Goal: Obtain resource: Download file/media

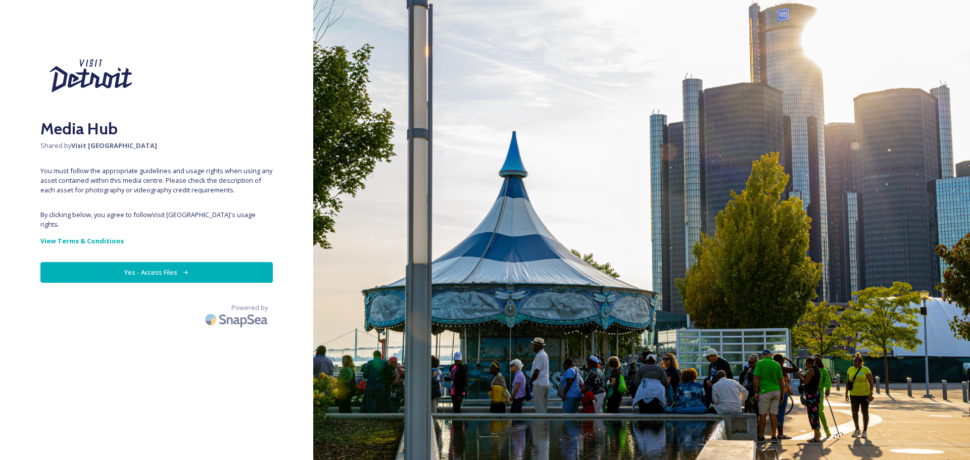
click at [166, 269] on button "Yes - Access Files" at bounding box center [156, 272] width 232 height 21
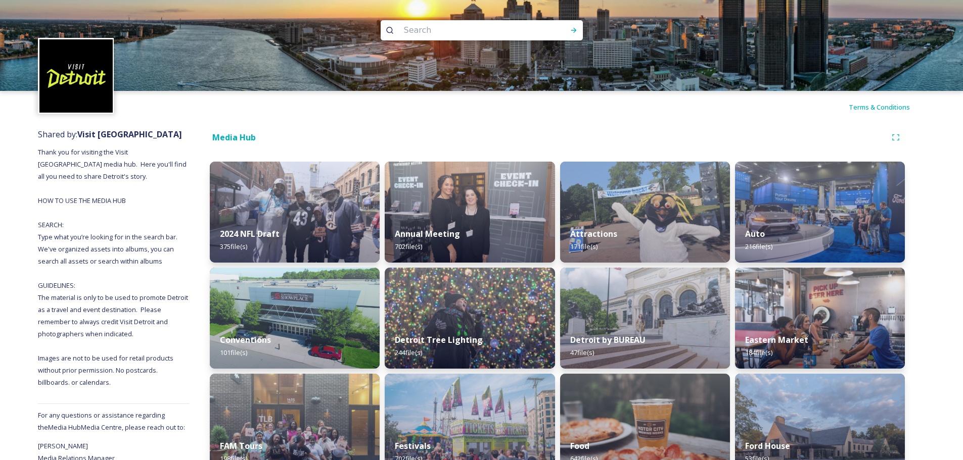
click at [432, 28] on input at bounding box center [468, 30] width 138 height 22
type input "belt"
click at [575, 29] on icon at bounding box center [574, 30] width 8 height 8
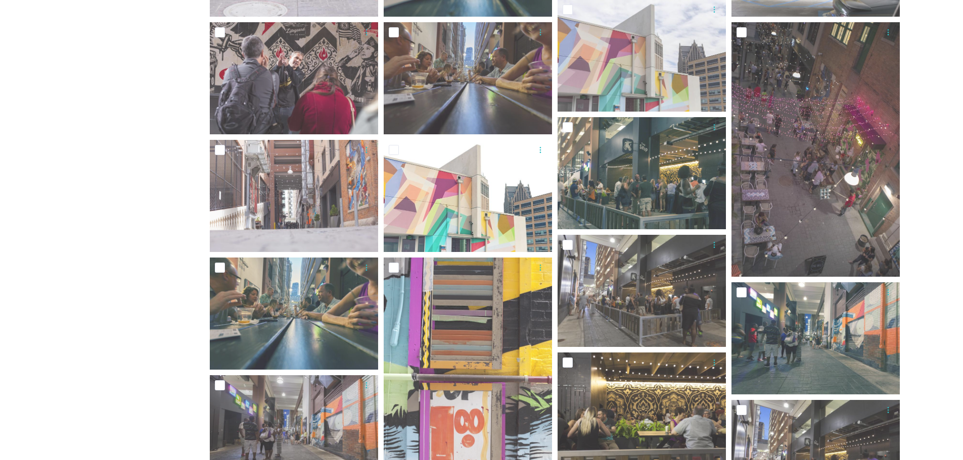
scroll to position [918, 0]
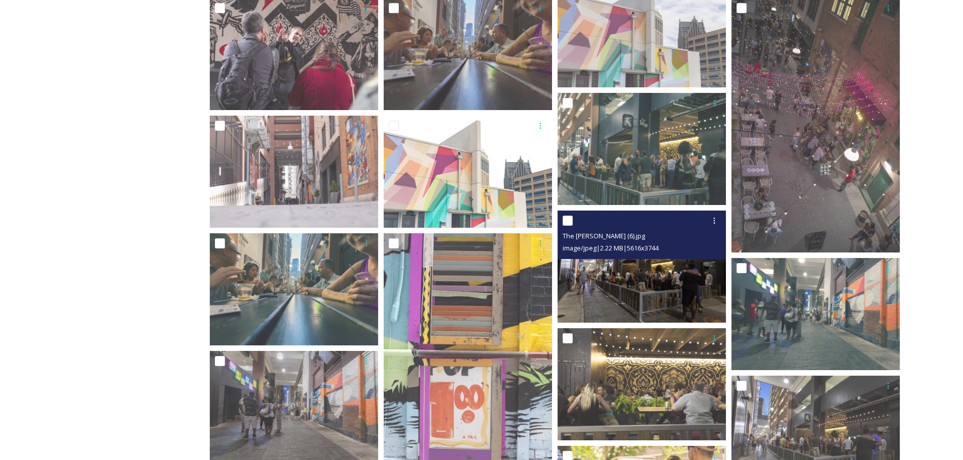
click at [570, 222] on input "checkbox" at bounding box center [567, 221] width 10 height 10
checkbox input "true"
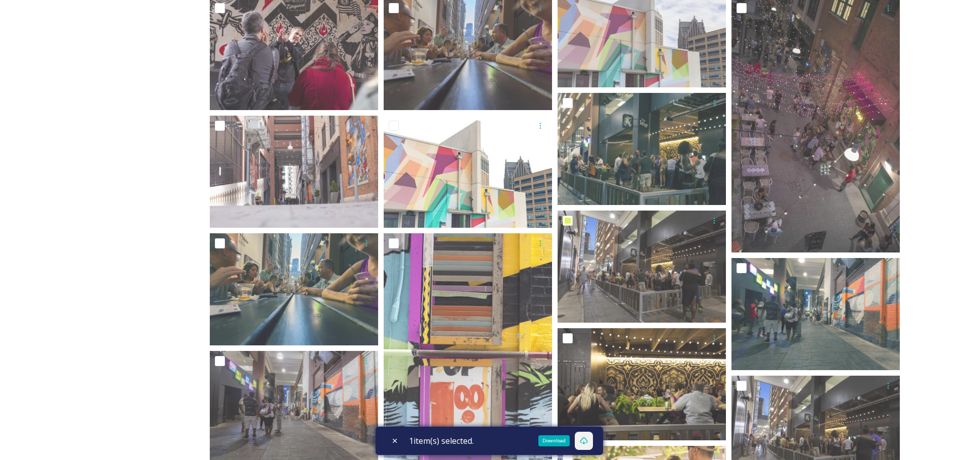
click at [586, 441] on icon at bounding box center [584, 441] width 8 height 8
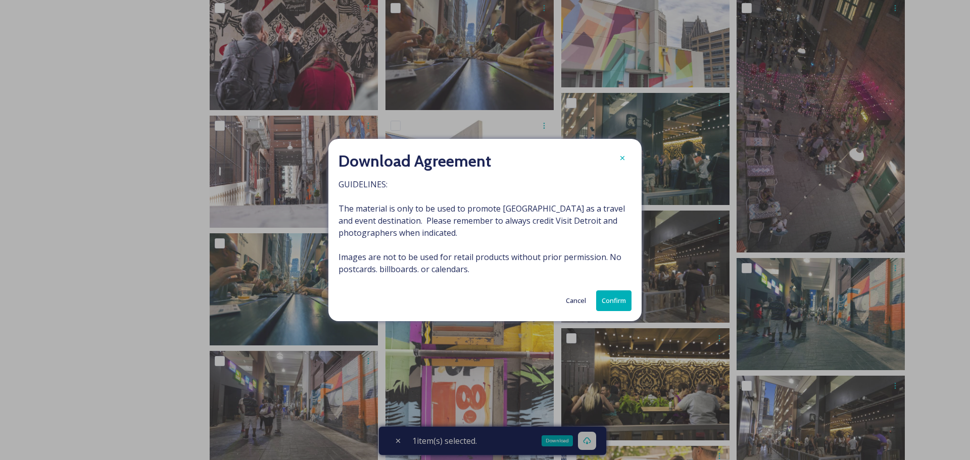
click at [621, 300] on button "Confirm" at bounding box center [613, 301] width 35 height 21
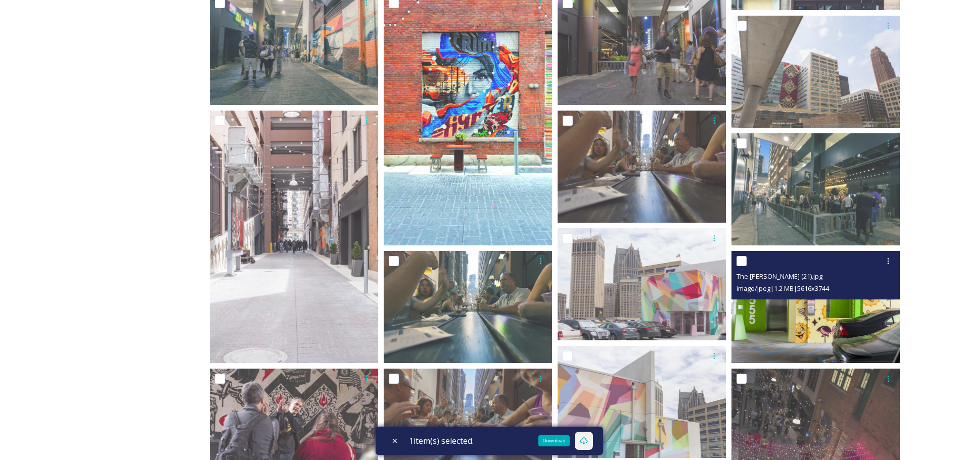
scroll to position [513, 0]
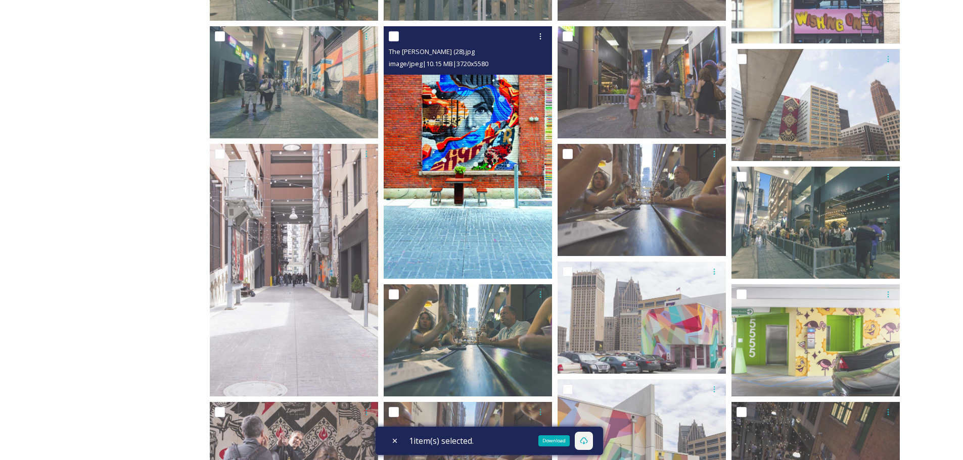
click at [395, 39] on input "checkbox" at bounding box center [394, 36] width 10 height 10
checkbox input "true"
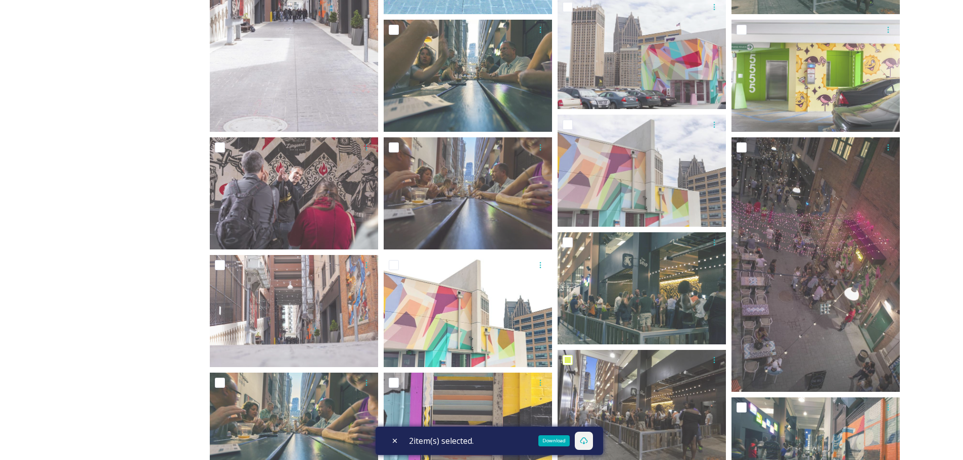
scroll to position [817, 0]
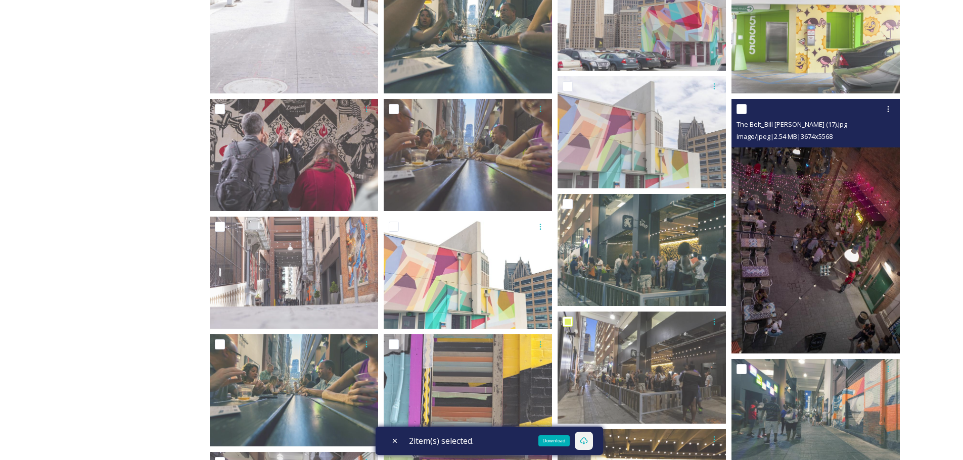
click at [745, 111] on input "checkbox" at bounding box center [741, 109] width 10 height 10
checkbox input "true"
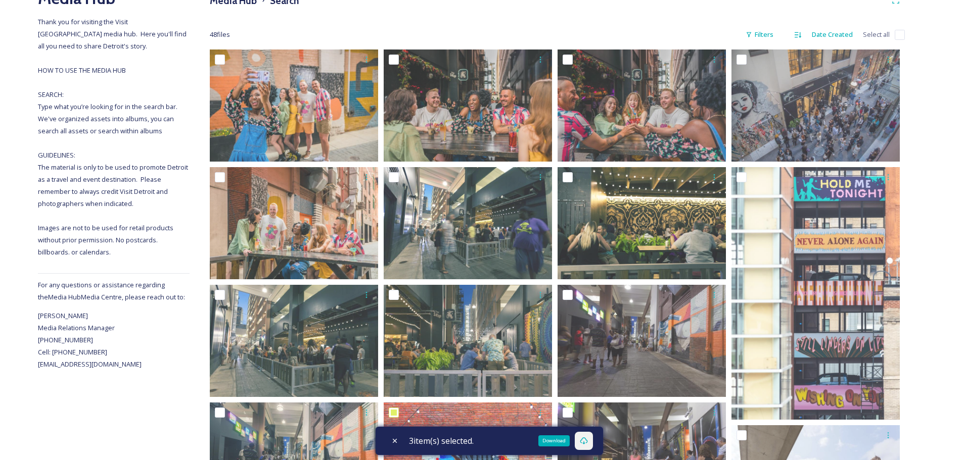
scroll to position [109, 0]
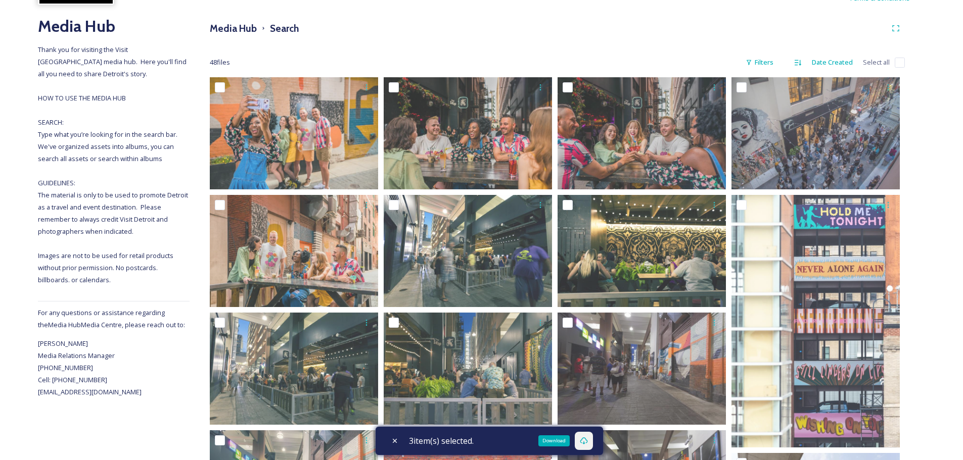
click at [556, 438] on div "Download" at bounding box center [553, 441] width 31 height 11
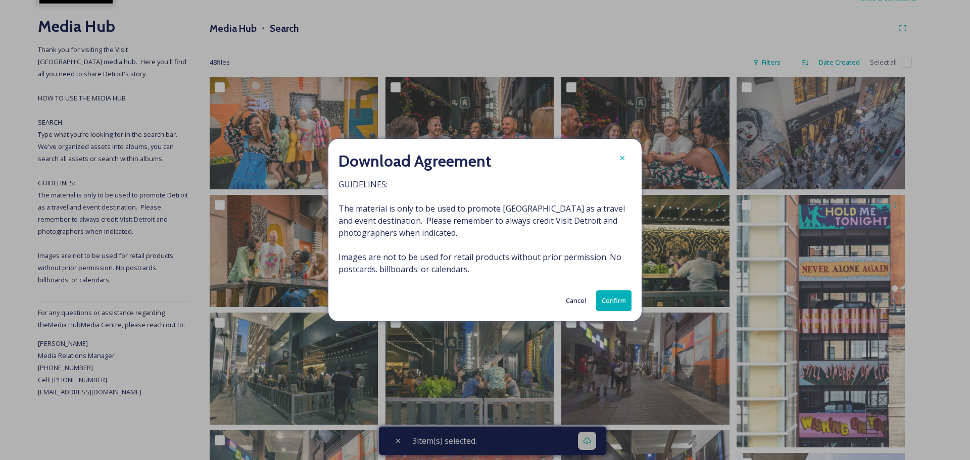
click at [607, 300] on button "Confirm" at bounding box center [613, 301] width 35 height 21
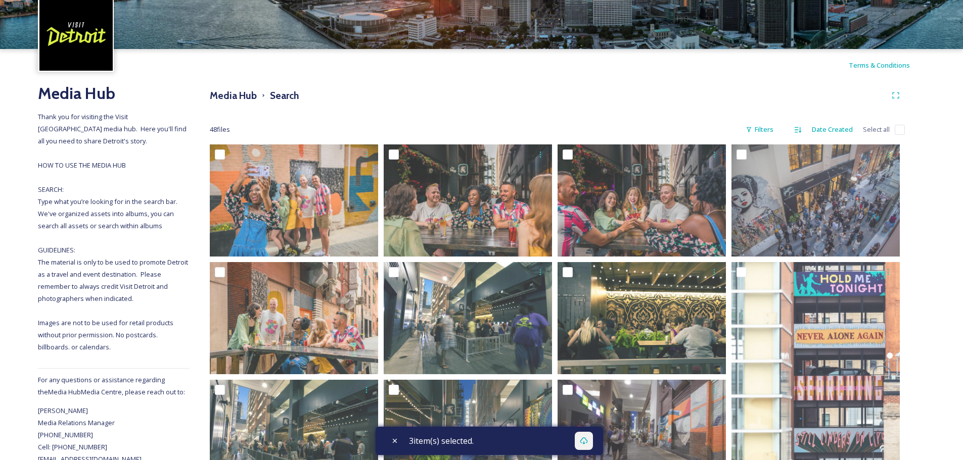
scroll to position [0, 0]
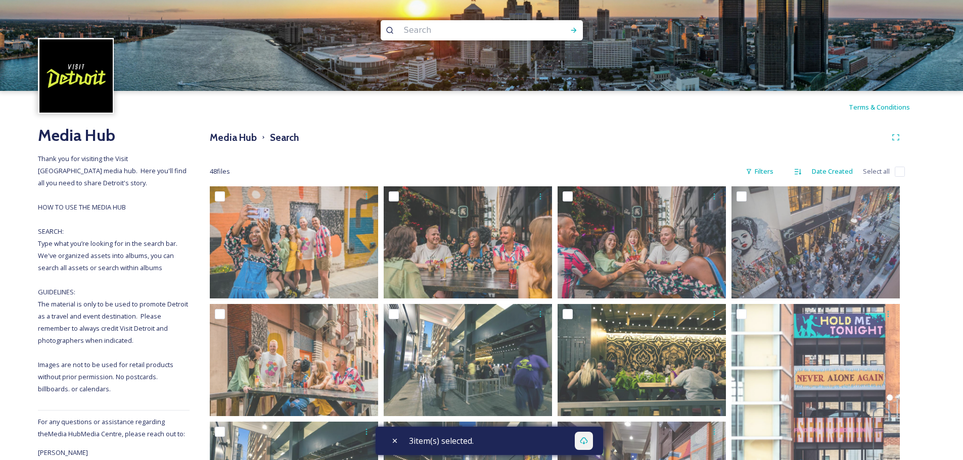
click at [451, 37] on input at bounding box center [468, 30] width 138 height 22
type input "[GEOGRAPHIC_DATA]"
click at [571, 32] on icon at bounding box center [574, 30] width 8 height 8
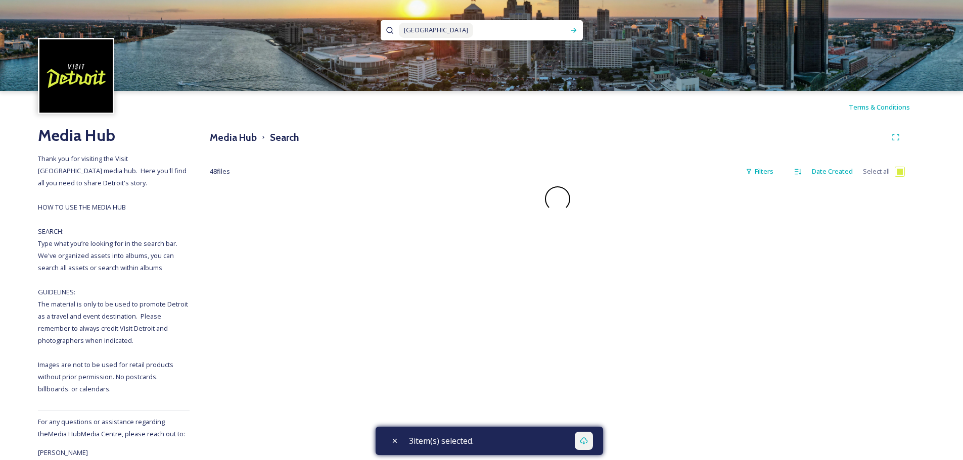
checkbox input "false"
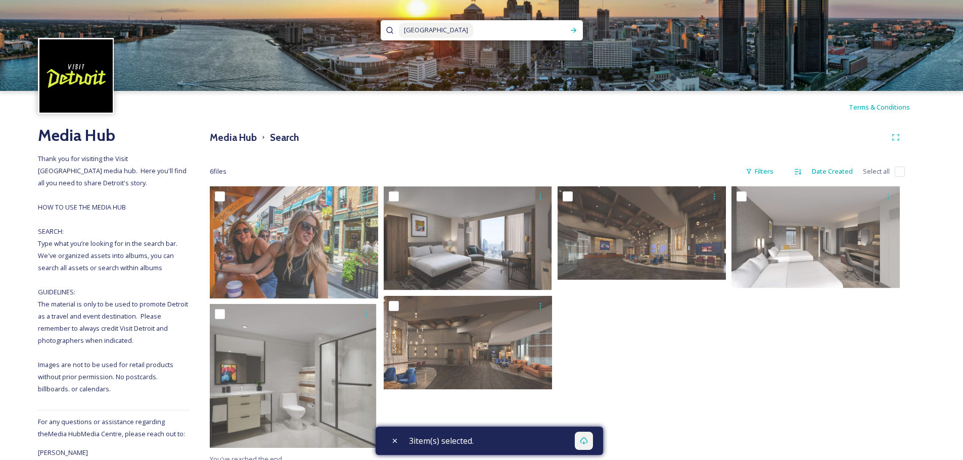
click at [429, 23] on span "[GEOGRAPHIC_DATA]" at bounding box center [436, 30] width 74 height 15
drag, startPoint x: 443, startPoint y: 30, endPoint x: 389, endPoint y: 28, distance: 54.1
click at [389, 28] on div "[GEOGRAPHIC_DATA]" at bounding box center [482, 30] width 202 height 20
click at [440, 33] on span "[GEOGRAPHIC_DATA]" at bounding box center [436, 30] width 74 height 15
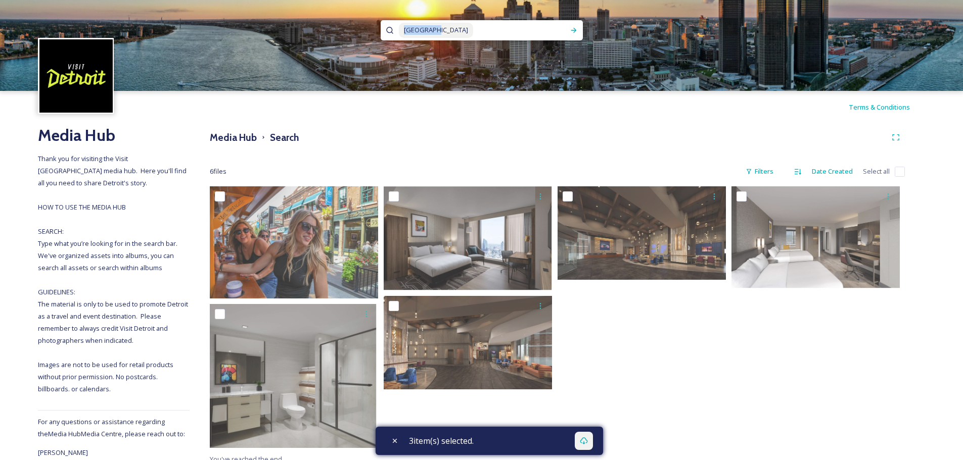
click at [440, 33] on span "[GEOGRAPHIC_DATA]" at bounding box center [436, 30] width 74 height 15
checkbox input "true"
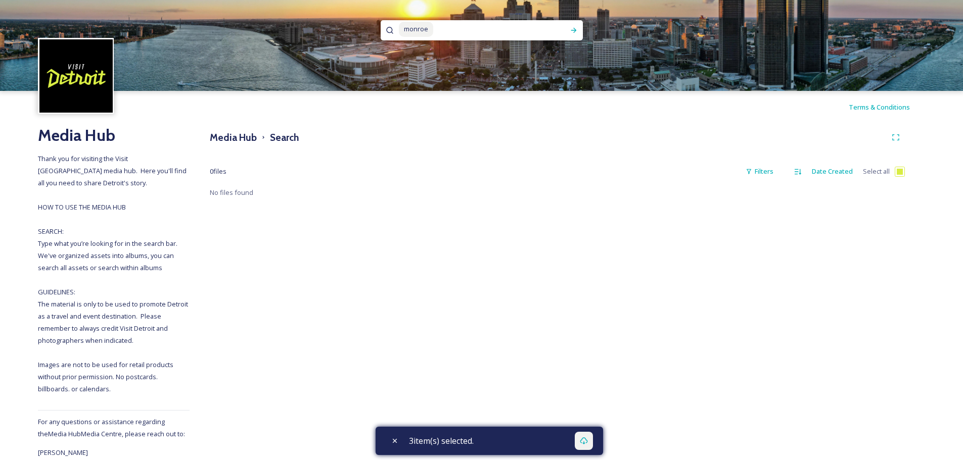
drag, startPoint x: 440, startPoint y: 33, endPoint x: 351, endPoint y: 20, distance: 89.3
click at [351, 20] on div "monroe" at bounding box center [481, 45] width 963 height 91
click at [423, 25] on span "monroe" at bounding box center [416, 29] width 34 height 15
click at [280, 135] on h3 "Search" at bounding box center [284, 137] width 29 height 15
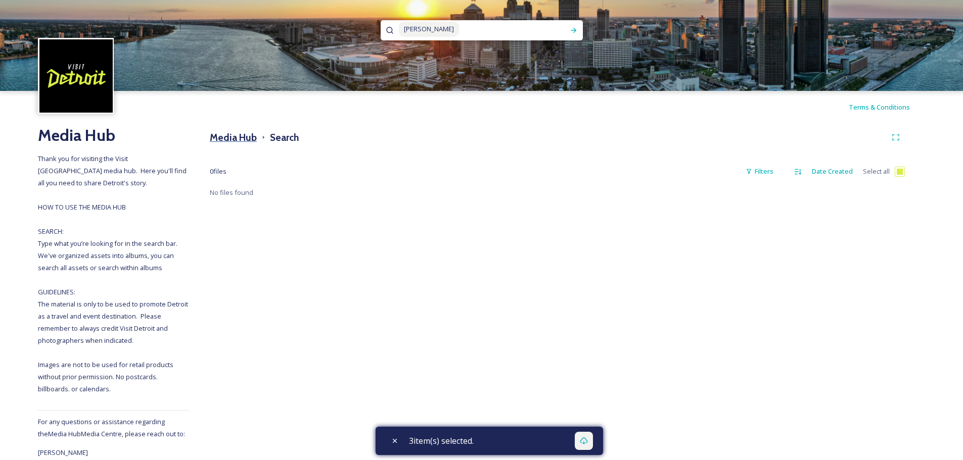
click at [222, 142] on h3 "Media Hub" at bounding box center [233, 137] width 47 height 15
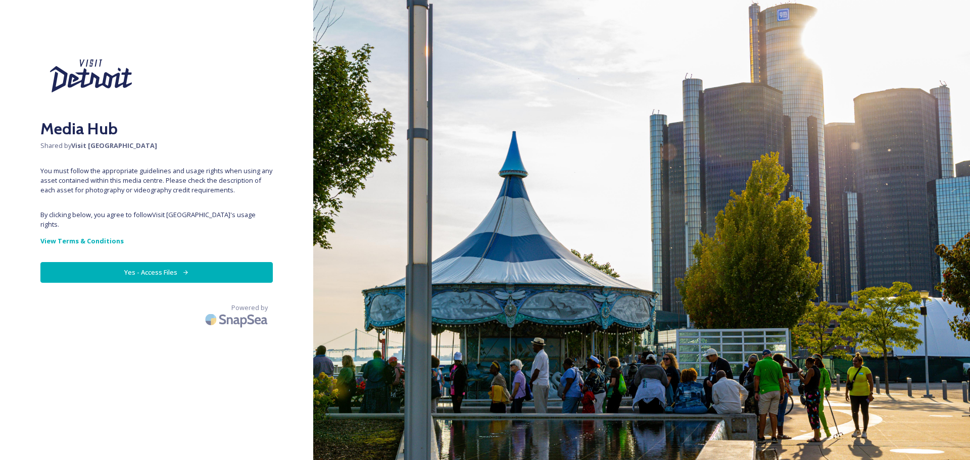
click at [160, 262] on button "Yes - Access Files" at bounding box center [156, 272] width 232 height 21
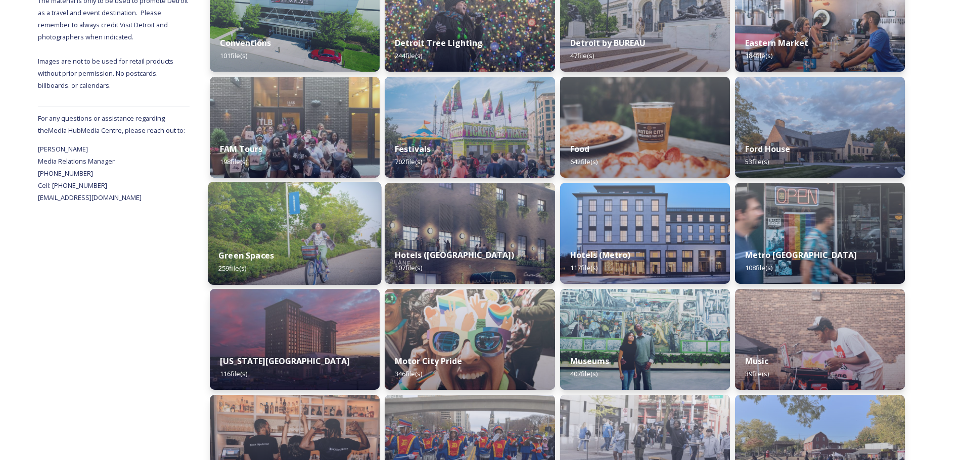
scroll to position [404, 0]
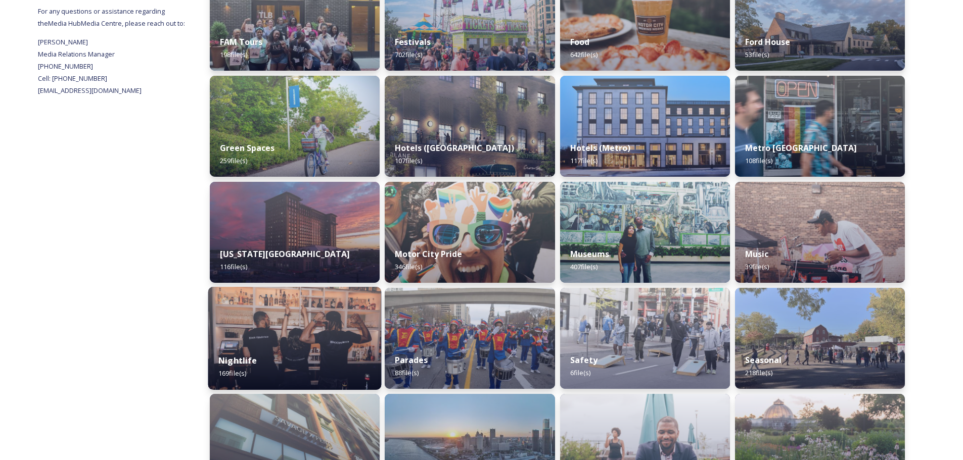
click at [249, 322] on img at bounding box center [294, 338] width 173 height 103
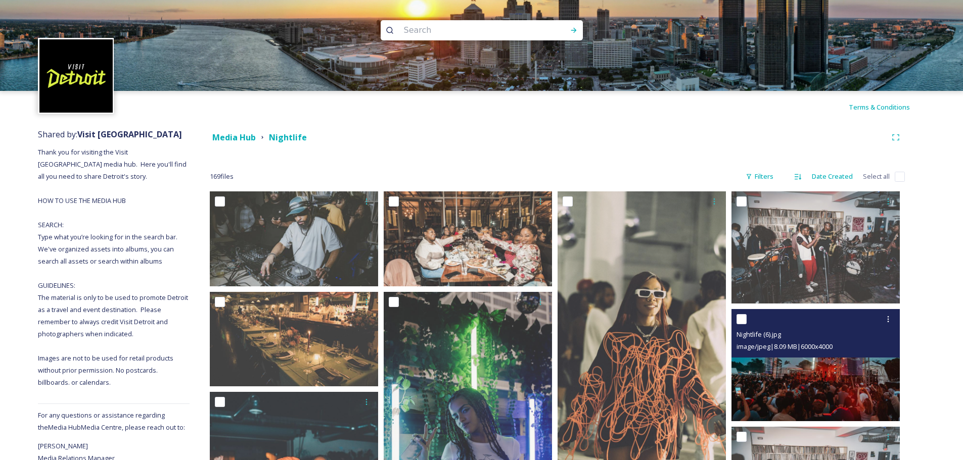
click at [740, 320] on input "checkbox" at bounding box center [741, 319] width 10 height 10
checkbox input "true"
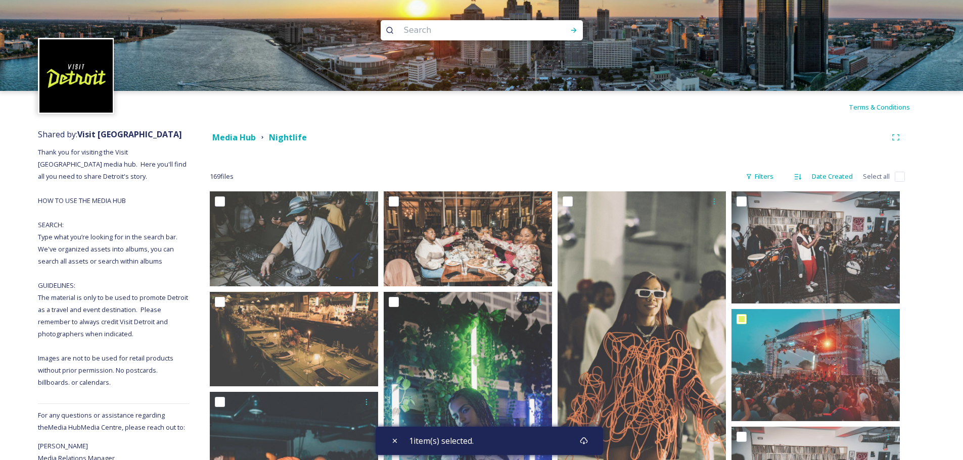
click at [432, 27] on input at bounding box center [468, 30] width 138 height 22
type input "nothing stops [GEOGRAPHIC_DATA]"
